Goal: Task Accomplishment & Management: Manage account settings

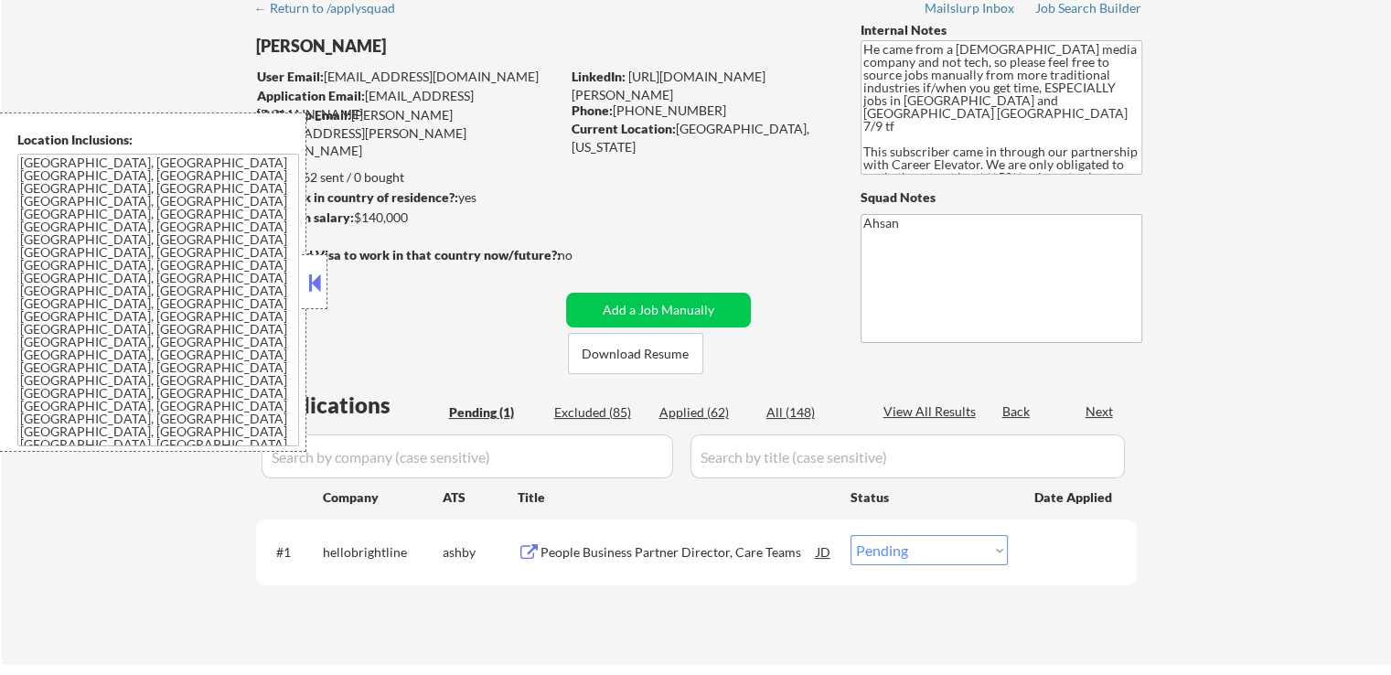
scroll to position [91, 0]
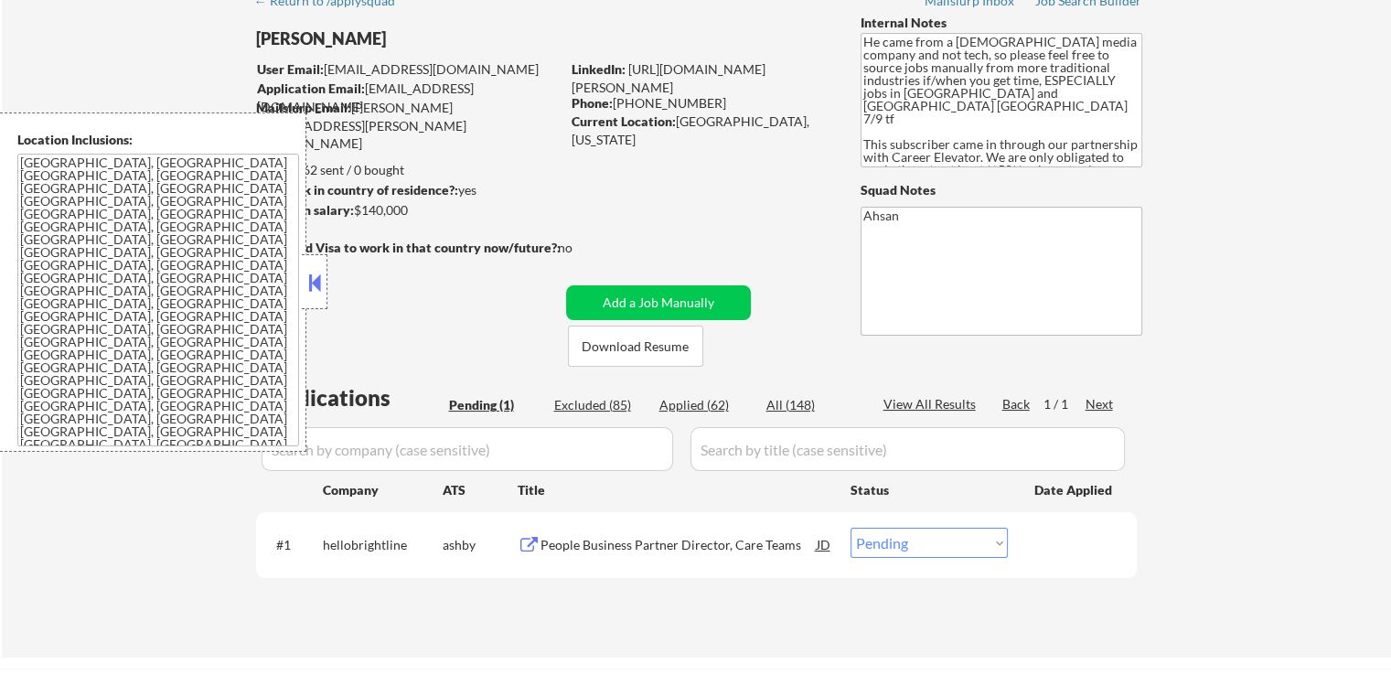
click at [313, 269] on button at bounding box center [315, 282] width 20 height 27
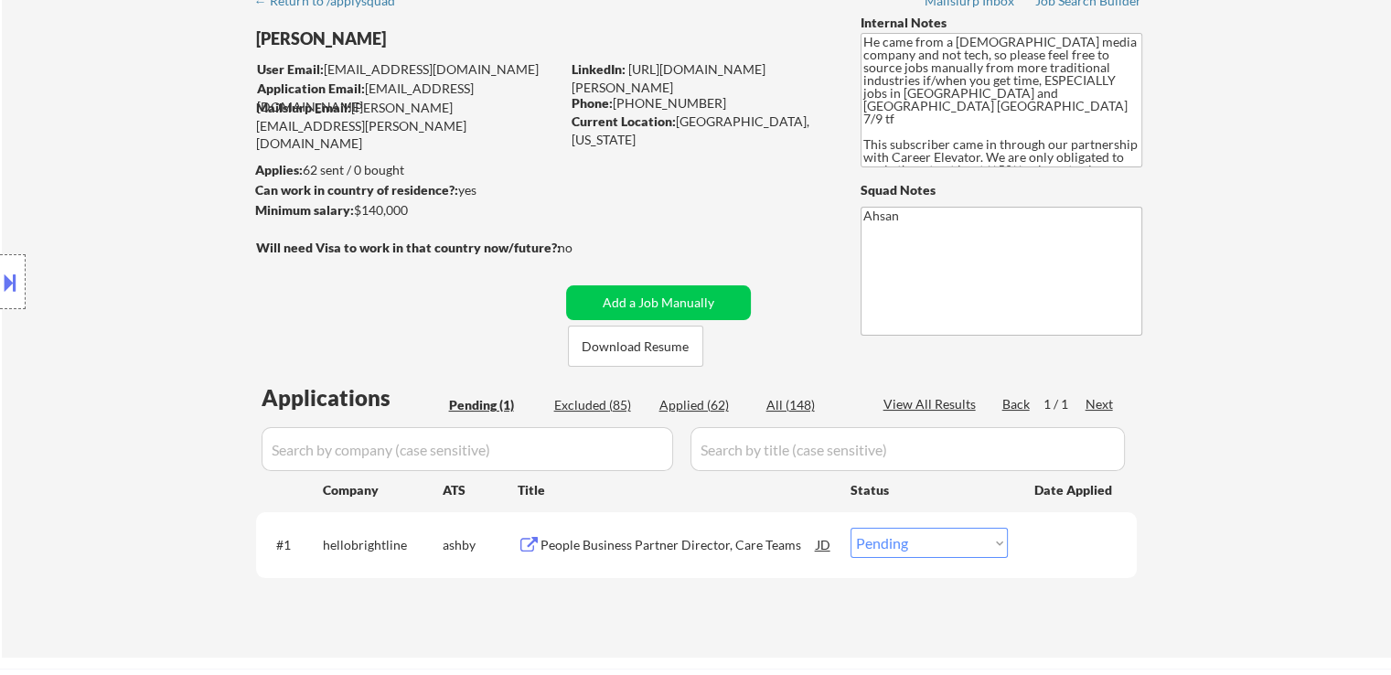
click at [182, 288] on div "Location Inclusions: [GEOGRAPHIC_DATA], [GEOGRAPHIC_DATA] [GEOGRAPHIC_DATA], [G…" at bounding box center [164, 282] width 328 height 339
click at [165, 267] on div "Location Inclusions: [GEOGRAPHIC_DATA], [GEOGRAPHIC_DATA] [GEOGRAPHIC_DATA], [G…" at bounding box center [164, 282] width 328 height 339
click at [163, 251] on div "Location Inclusions: [GEOGRAPHIC_DATA], [GEOGRAPHIC_DATA] [GEOGRAPHIC_DATA], [G…" at bounding box center [164, 282] width 328 height 339
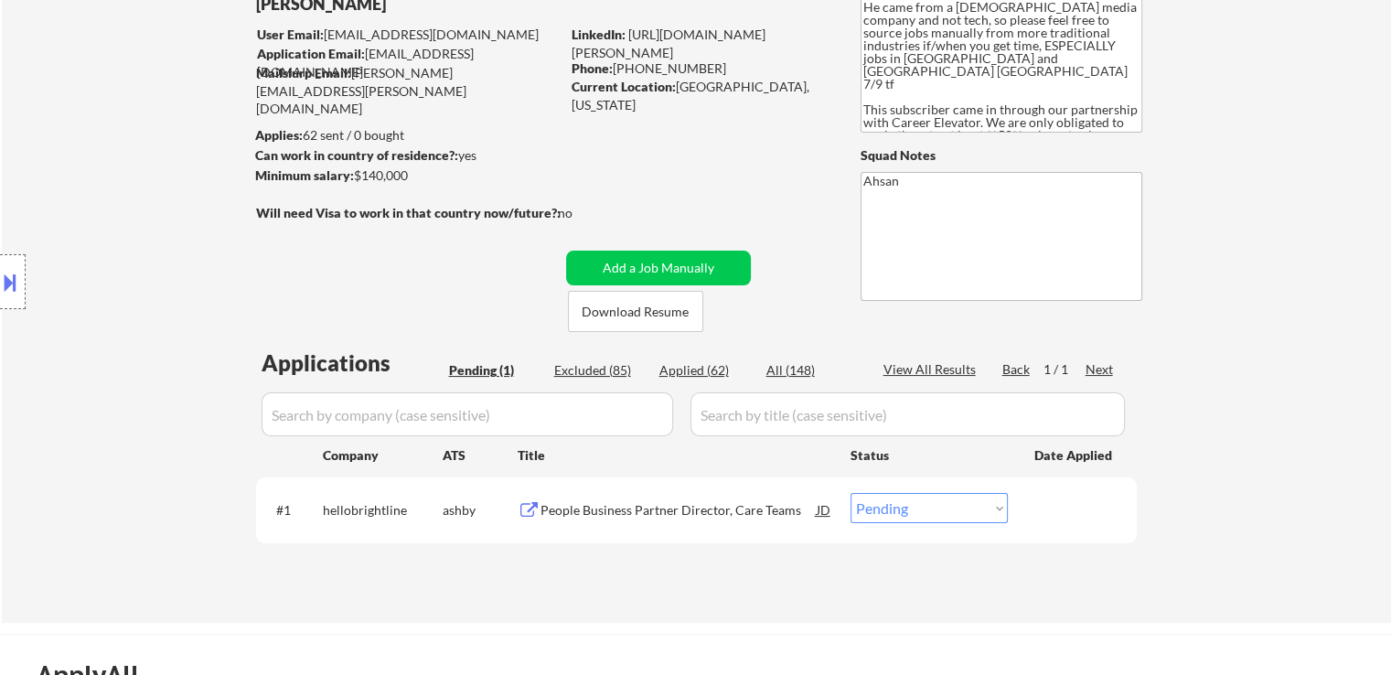
scroll to position [183, 0]
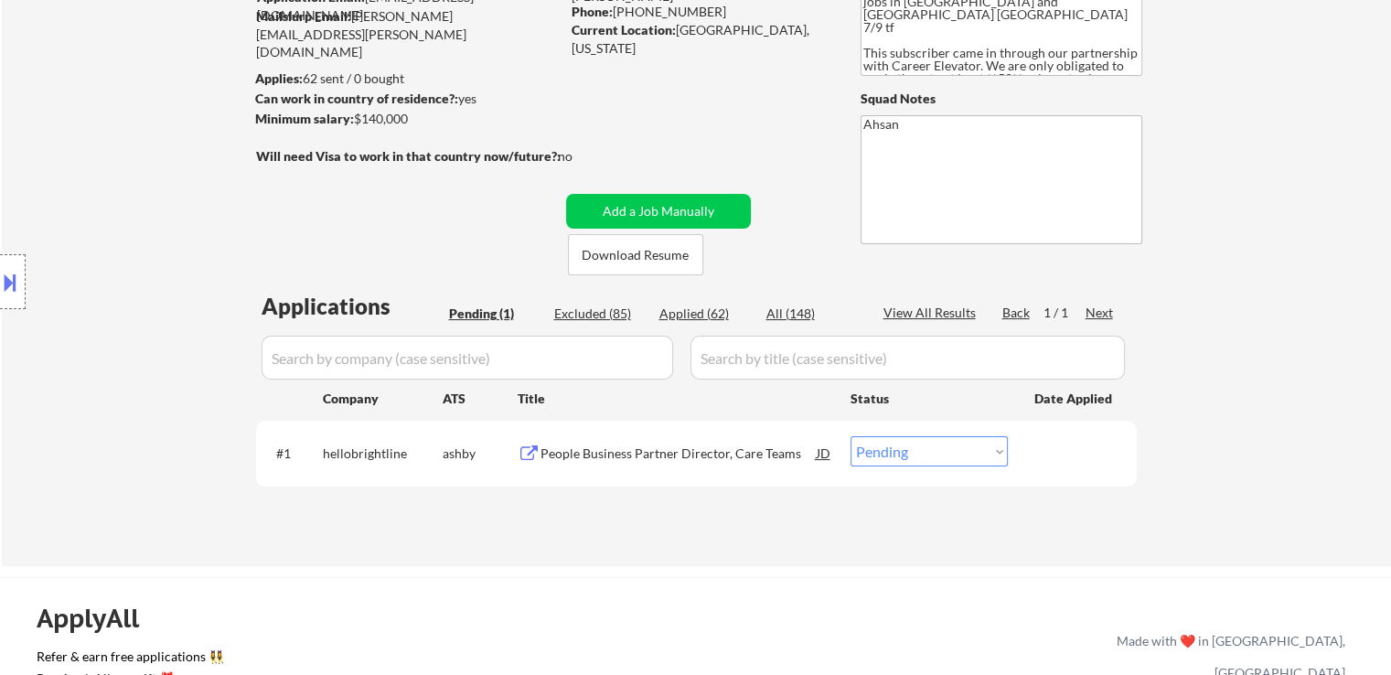
drag, startPoint x: 102, startPoint y: 291, endPoint x: 517, endPoint y: 287, distance: 415.4
click at [104, 290] on div "Location Inclusions: [GEOGRAPHIC_DATA], [GEOGRAPHIC_DATA] [GEOGRAPHIC_DATA], [G…" at bounding box center [164, 282] width 328 height 339
click at [599, 455] on div "People Business Partner Director, Care Teams" at bounding box center [679, 454] width 276 height 18
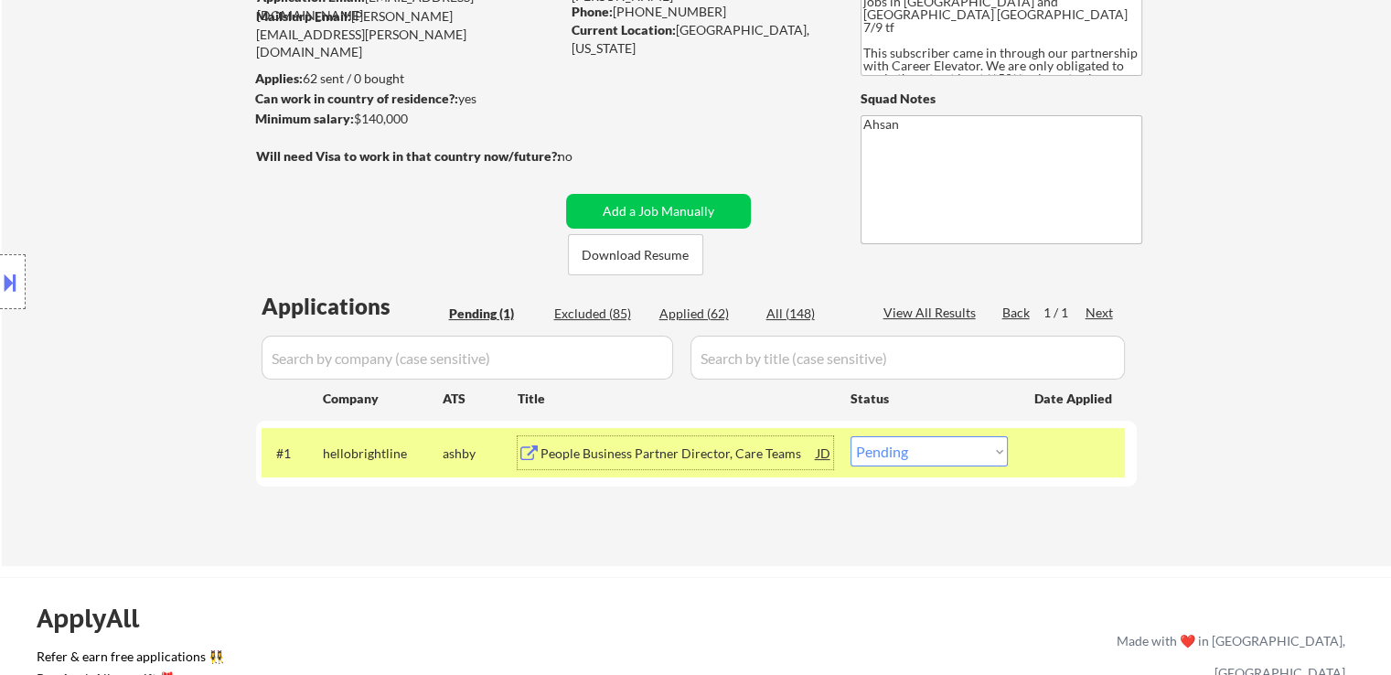
click at [2, 246] on div "Location Inclusions: [GEOGRAPHIC_DATA], [GEOGRAPHIC_DATA] [GEOGRAPHIC_DATA], [G…" at bounding box center [164, 282] width 328 height 339
click at [5, 264] on div at bounding box center [13, 281] width 26 height 55
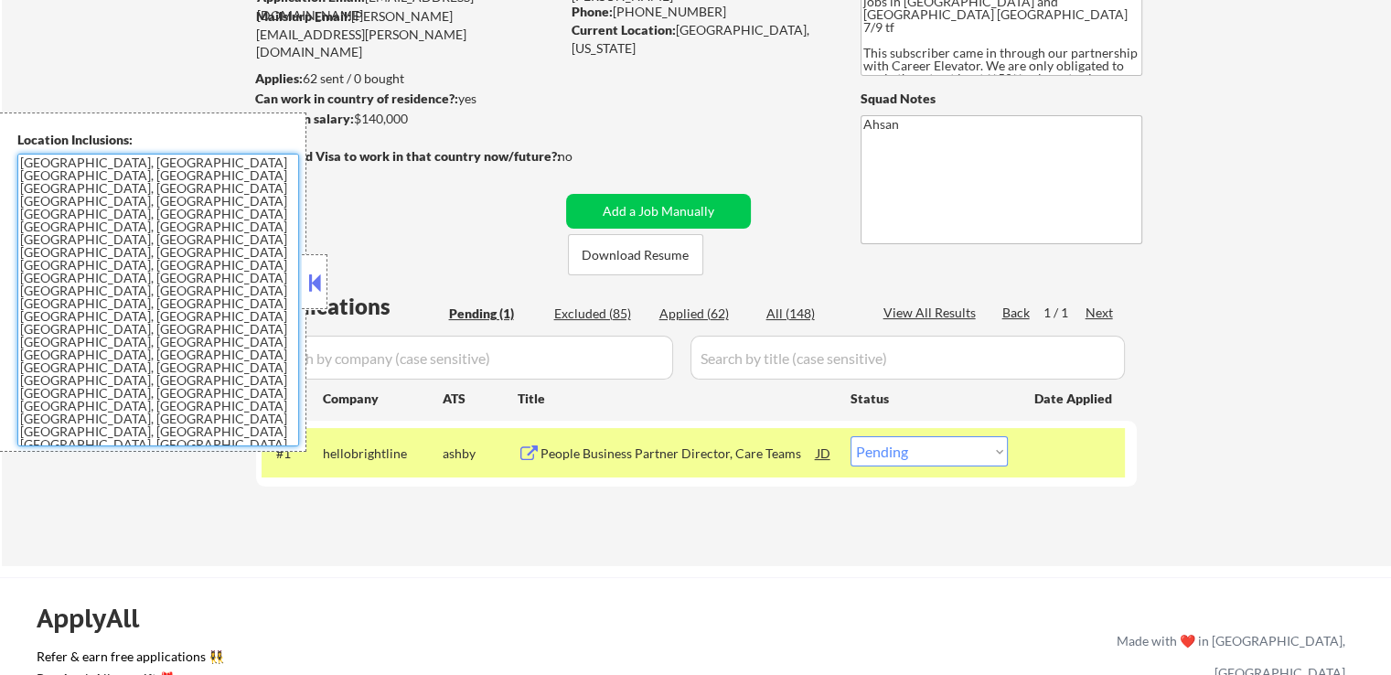
drag, startPoint x: 146, startPoint y: 362, endPoint x: 452, endPoint y: 53, distance: 434.7
click at [148, 360] on textarea "[GEOGRAPHIC_DATA], [GEOGRAPHIC_DATA] [GEOGRAPHIC_DATA], [GEOGRAPHIC_DATA] [GEOG…" at bounding box center [158, 300] width 282 height 293
click at [150, 307] on textarea "[GEOGRAPHIC_DATA], [GEOGRAPHIC_DATA] [GEOGRAPHIC_DATA], [GEOGRAPHIC_DATA] [GEOG…" at bounding box center [158, 300] width 282 height 293
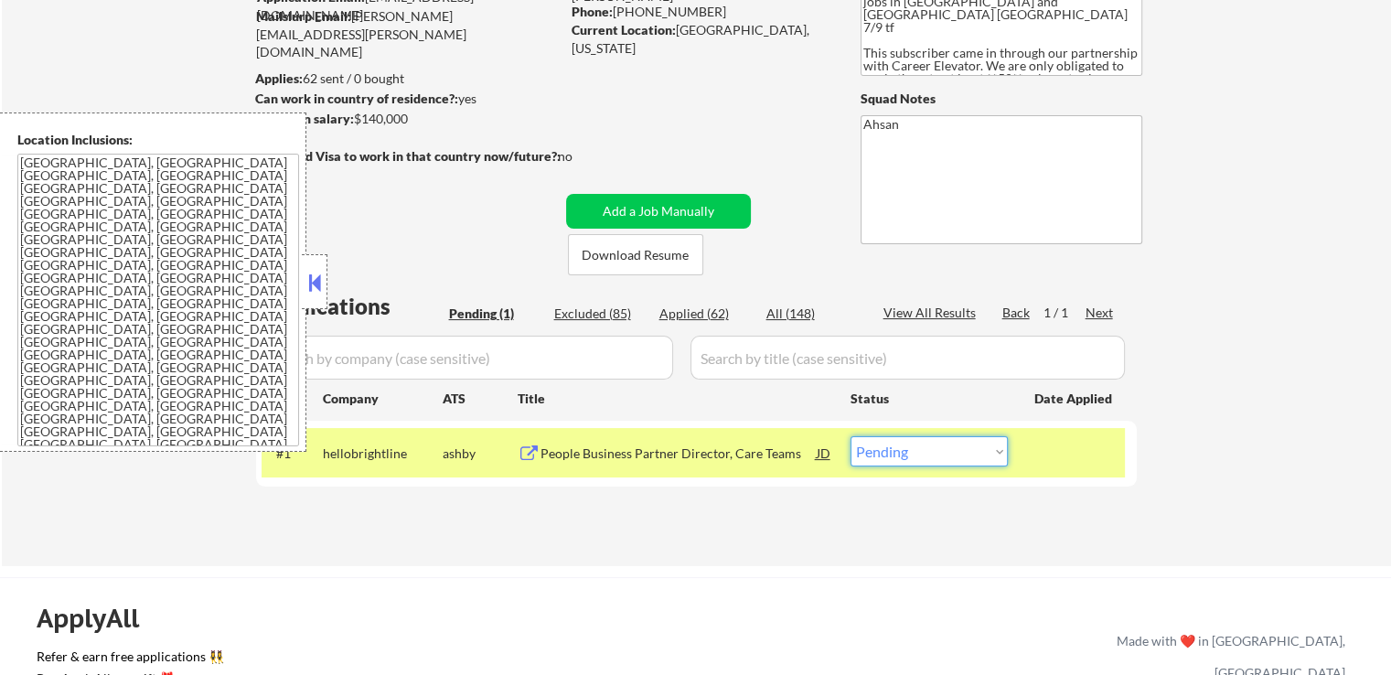
click at [897, 453] on select "Choose an option... Pending Applied Excluded (Questions) Excluded (Expired) Exc…" at bounding box center [929, 451] width 157 height 30
select select ""applied""
click at [851, 436] on select "Choose an option... Pending Applied Excluded (Questions) Excluded (Expired) Exc…" at bounding box center [929, 451] width 157 height 30
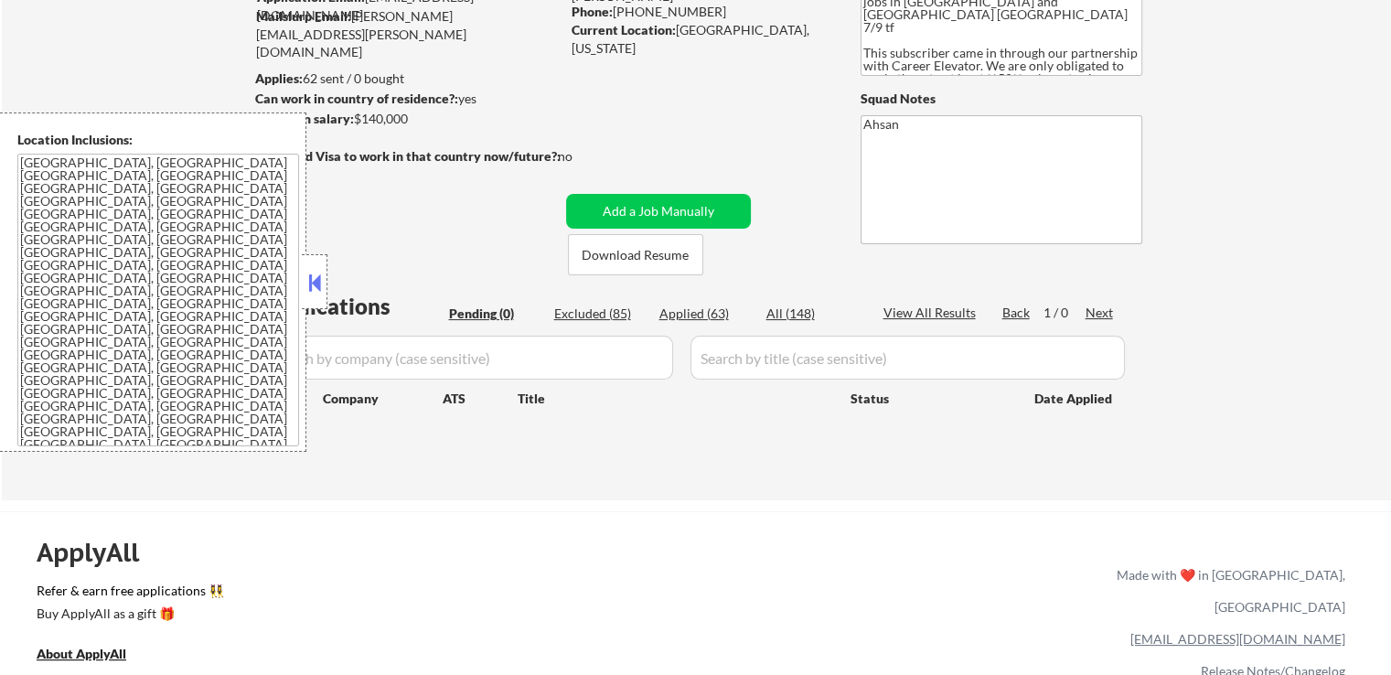
click at [308, 283] on button at bounding box center [315, 282] width 20 height 27
